Goal: Task Accomplishment & Management: Use online tool/utility

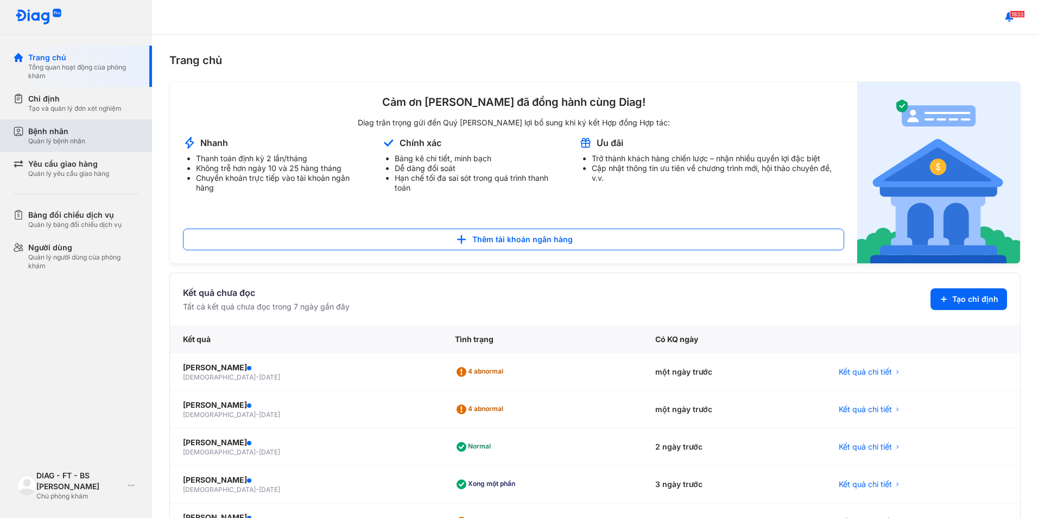
click at [31, 134] on div "Bệnh nhân" at bounding box center [56, 131] width 57 height 11
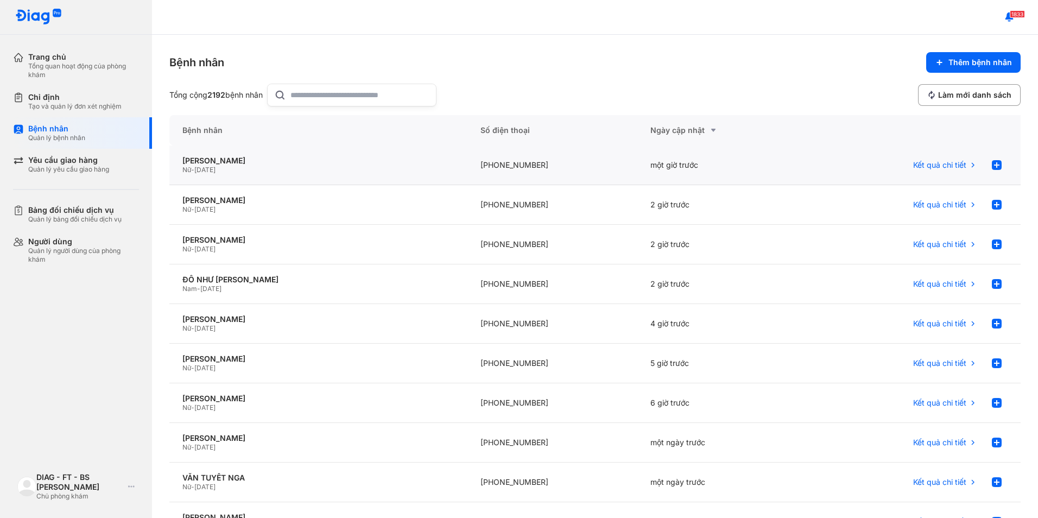
click at [313, 172] on div "Nữ - [DATE]" at bounding box center [318, 170] width 272 height 9
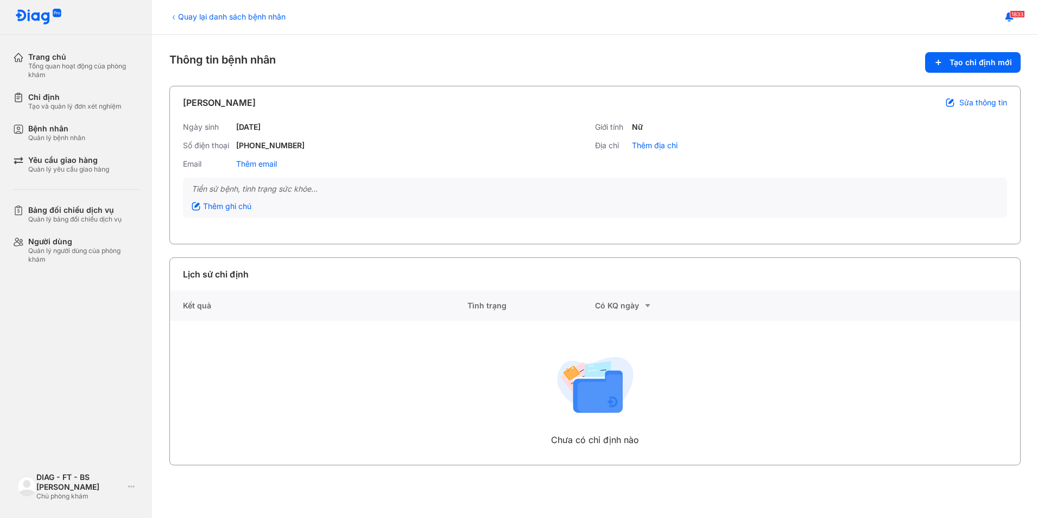
click at [395, 32] on div "1833" at bounding box center [595, 17] width 886 height 35
click at [79, 111] on div "Chỉ định Tạo và quản lý đơn xét nghiệm" at bounding box center [82, 101] width 139 height 31
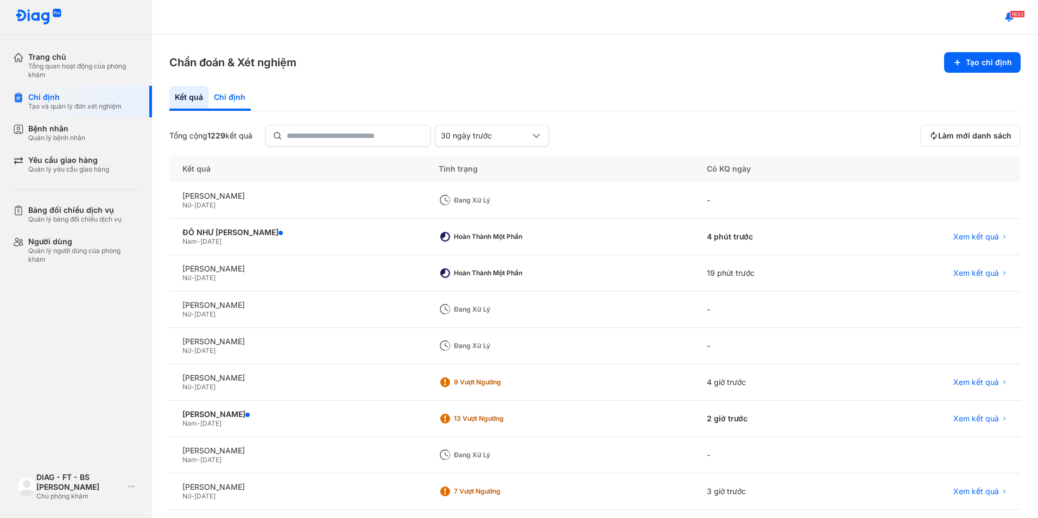
click at [224, 104] on div "Chỉ định" at bounding box center [230, 98] width 42 height 25
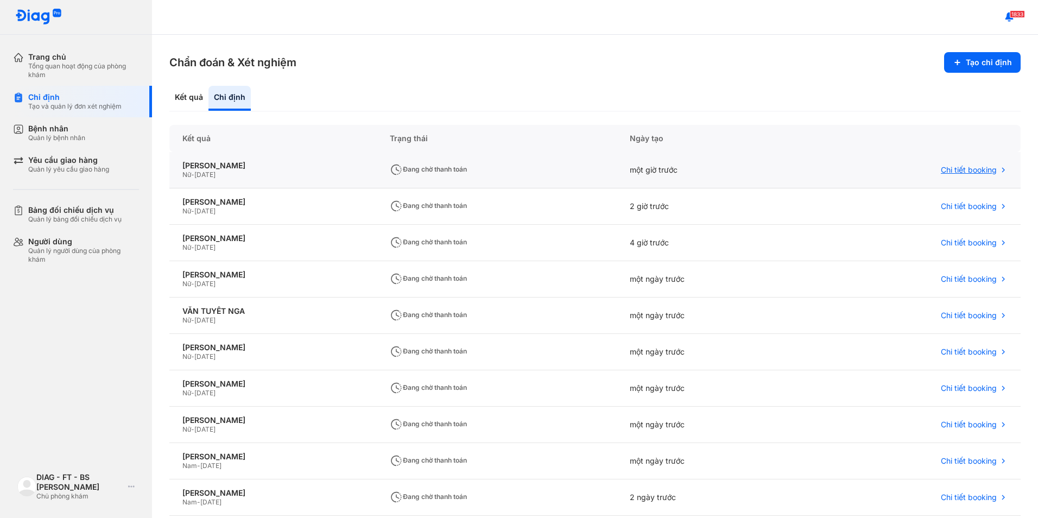
click at [953, 168] on span "Chi tiết booking" at bounding box center [969, 170] width 56 height 10
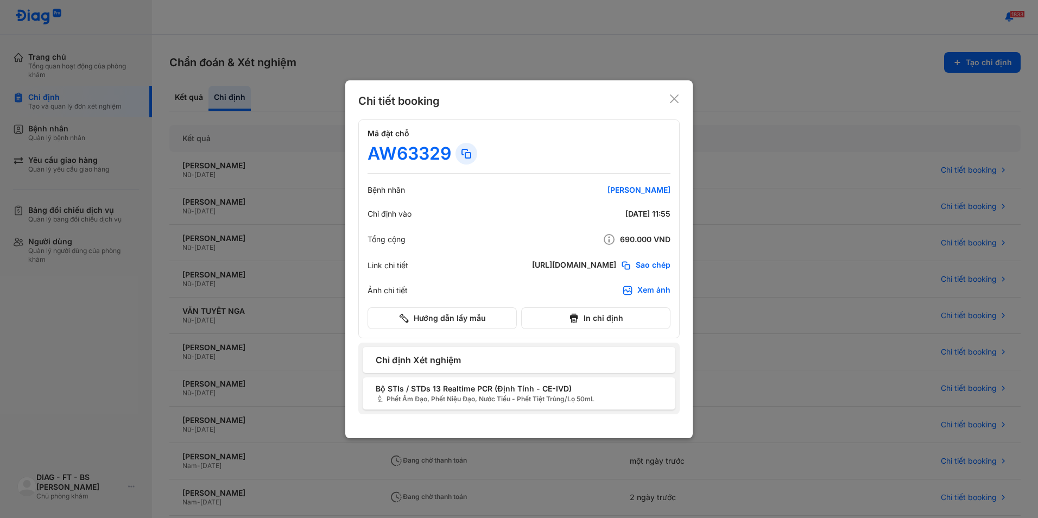
click at [673, 97] on icon at bounding box center [674, 98] width 11 height 11
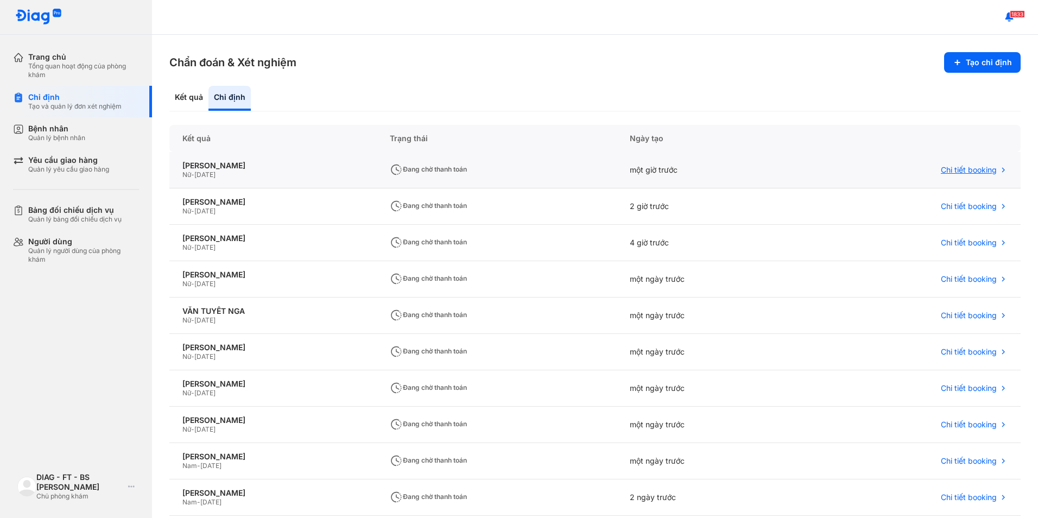
click at [963, 173] on span "Chi tiết booking" at bounding box center [969, 170] width 56 height 10
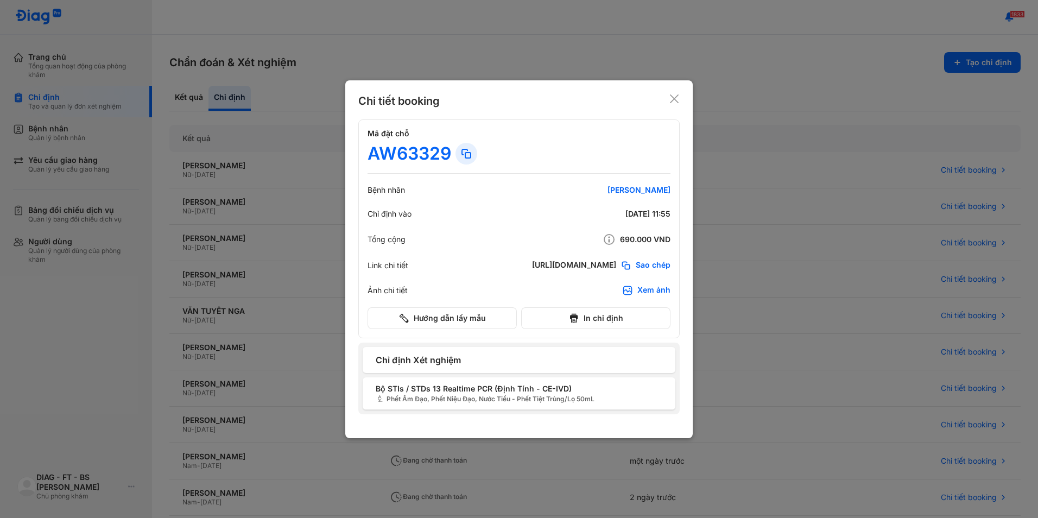
click at [290, 64] on div at bounding box center [519, 259] width 1038 height 518
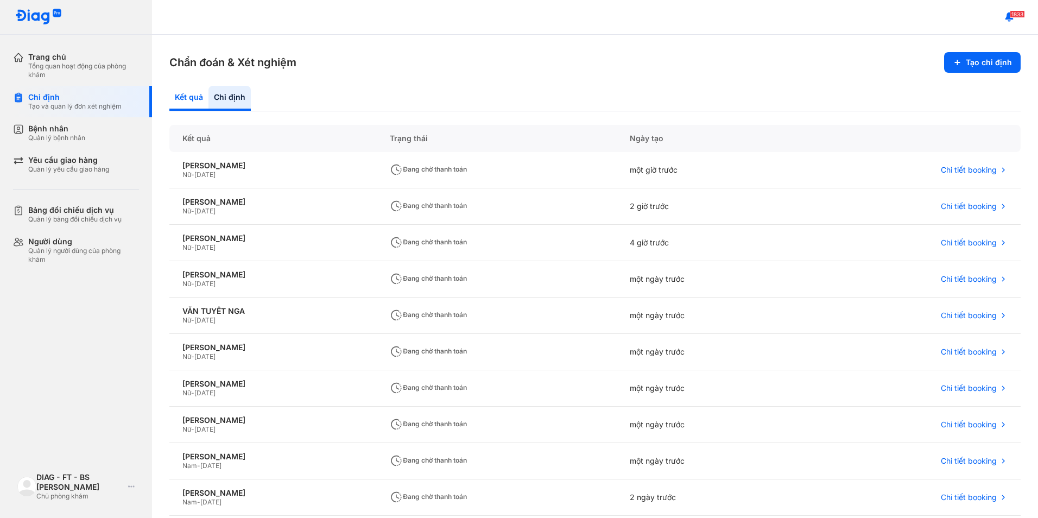
click at [209, 97] on div "Kết quả" at bounding box center [230, 98] width 42 height 25
